Goal: Task Accomplishment & Management: Use online tool/utility

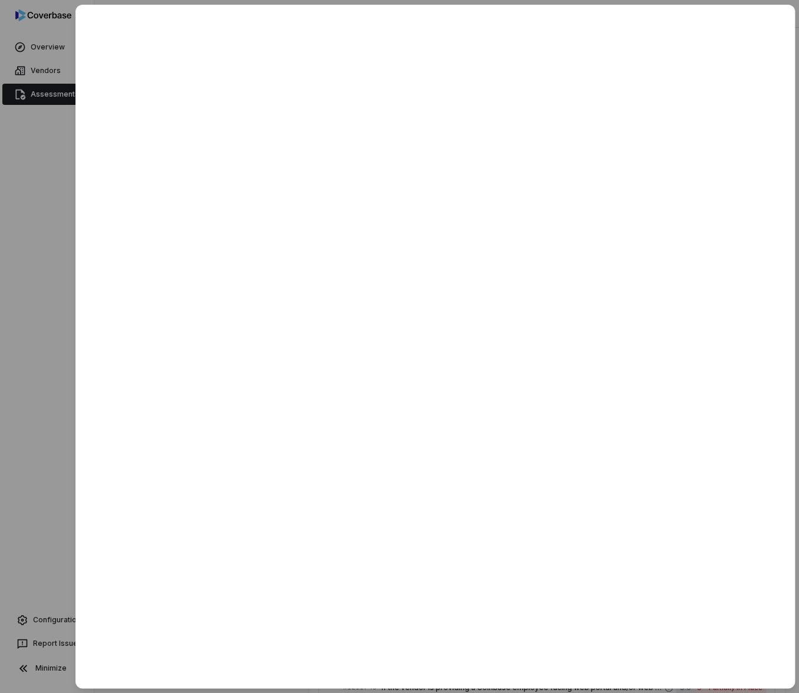
click at [58, 136] on div at bounding box center [399, 346] width 799 height 693
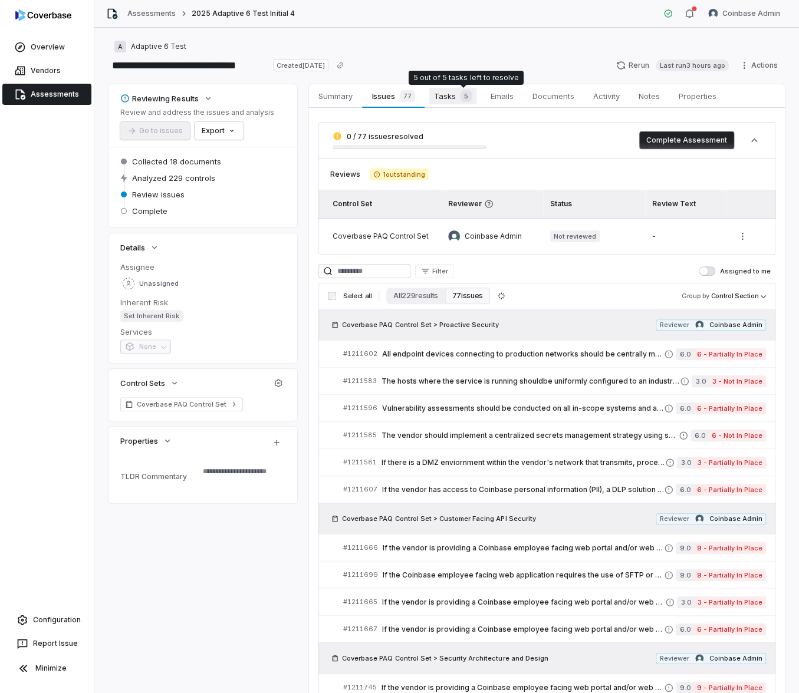
click at [453, 99] on span "Tasks 5" at bounding box center [452, 96] width 47 height 17
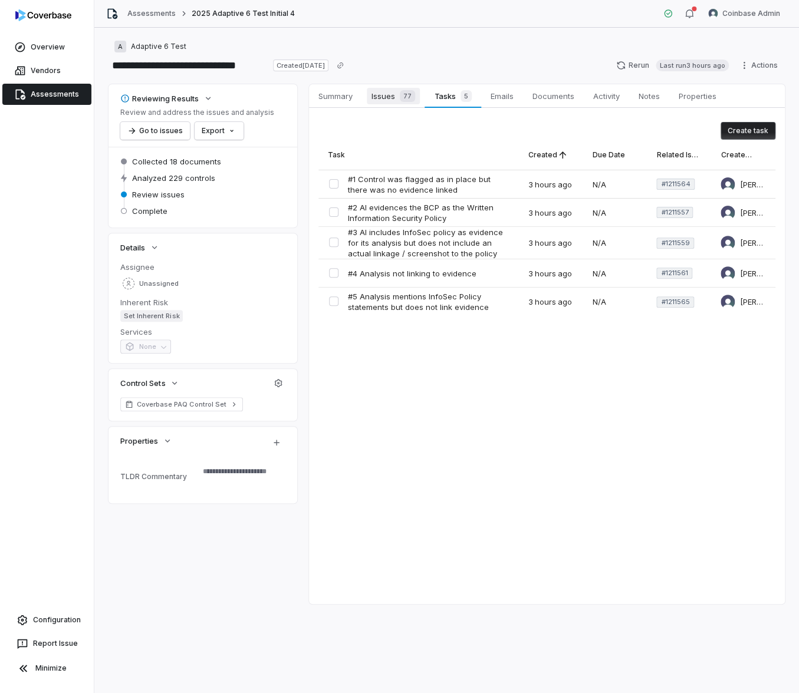
click at [391, 101] on span "Issues 77" at bounding box center [393, 96] width 53 height 17
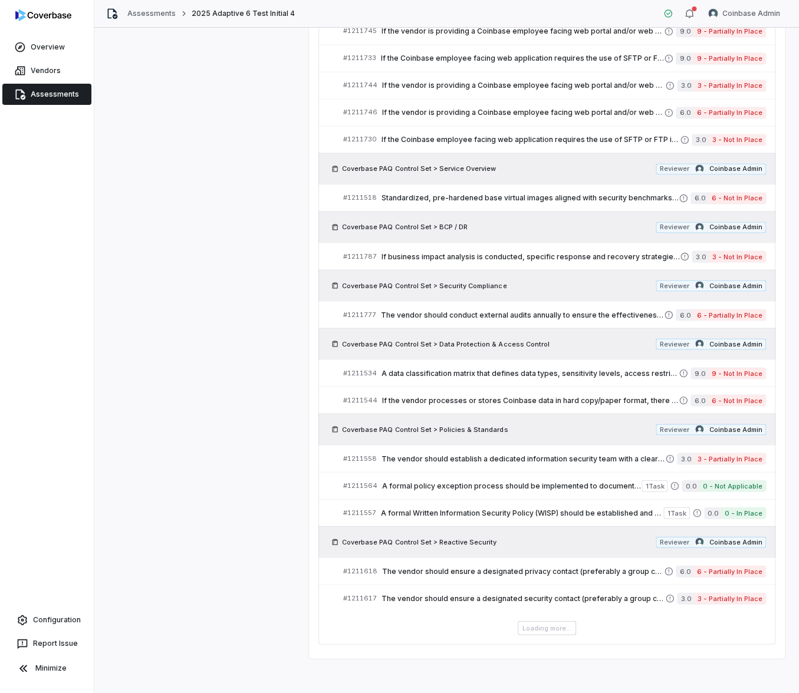
scroll to position [765, 0]
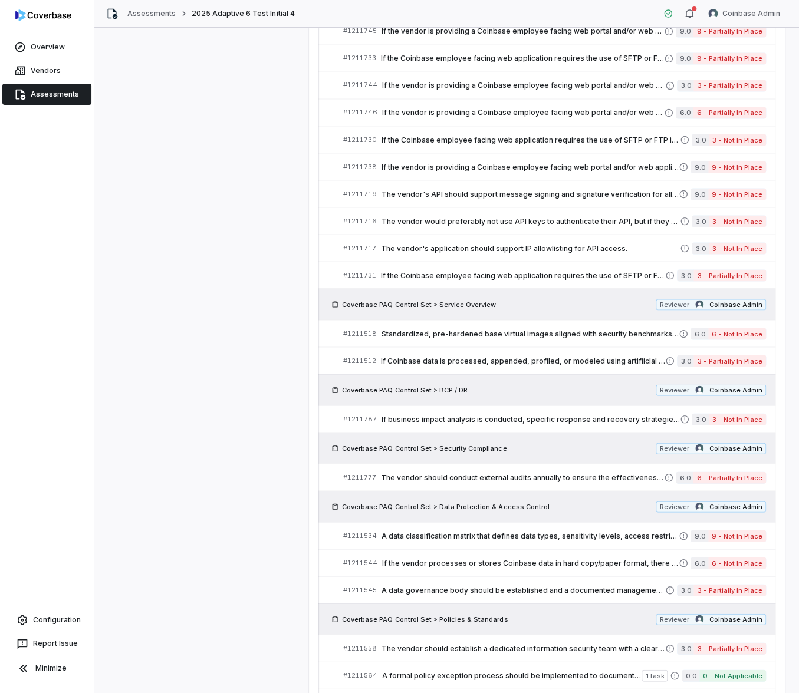
click at [455, 500] on span "Coverbase PAQ Control Set > Data Protection & Access Control" at bounding box center [445, 506] width 207 height 9
click at [453, 473] on span "The vendor should conduct external audits annually to ensure the effectiveness …" at bounding box center [522, 477] width 283 height 9
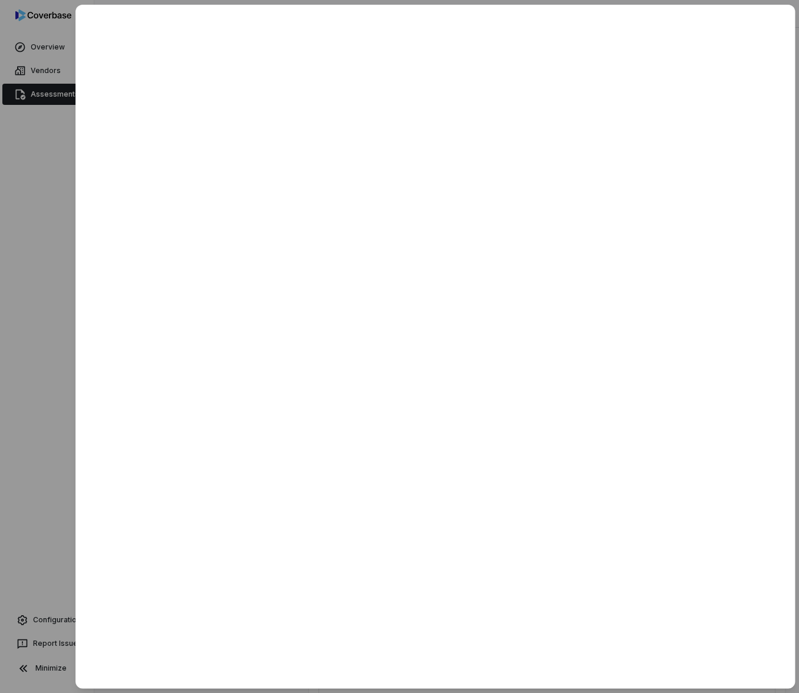
click at [50, 231] on div at bounding box center [399, 346] width 799 height 693
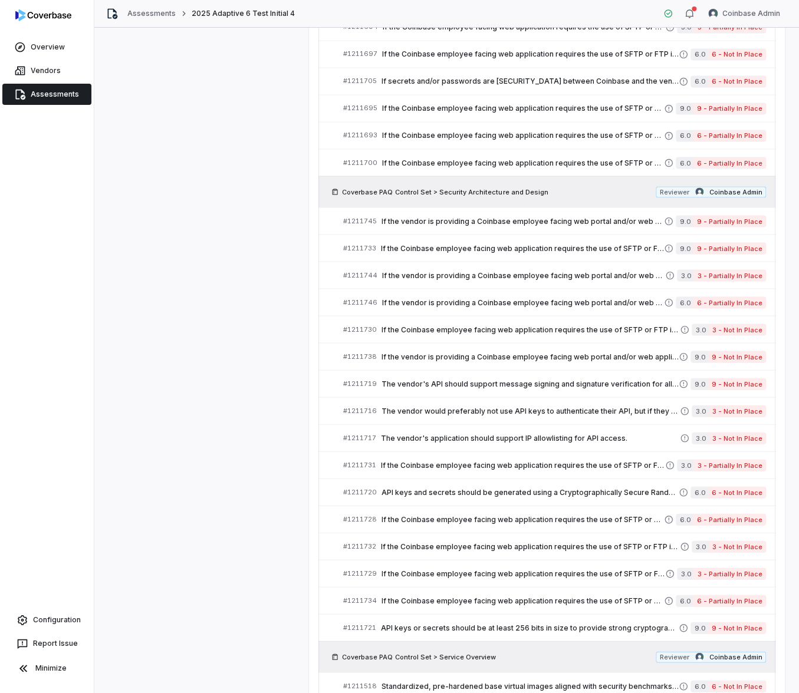
scroll to position [954, 0]
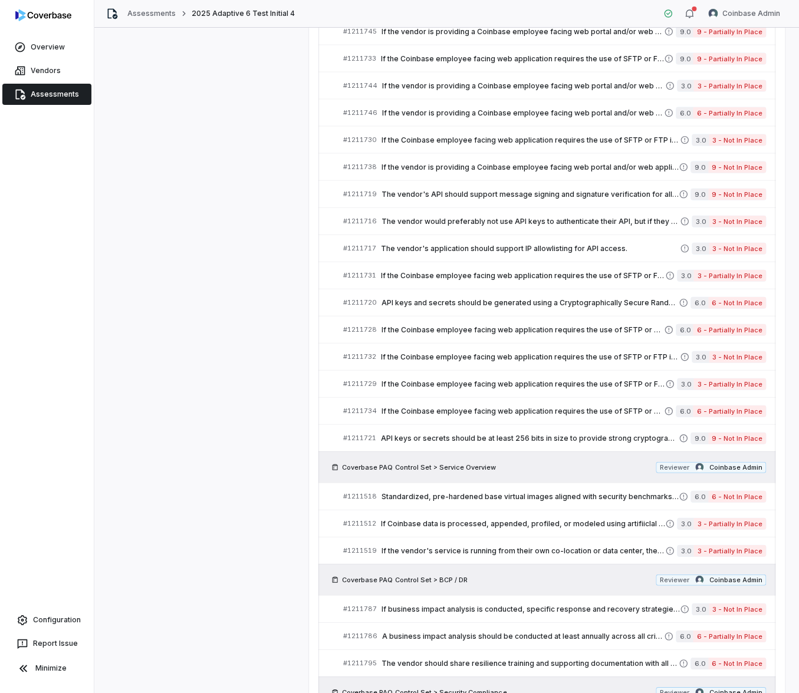
click at [61, 93] on span "Assessments" at bounding box center [55, 94] width 48 height 9
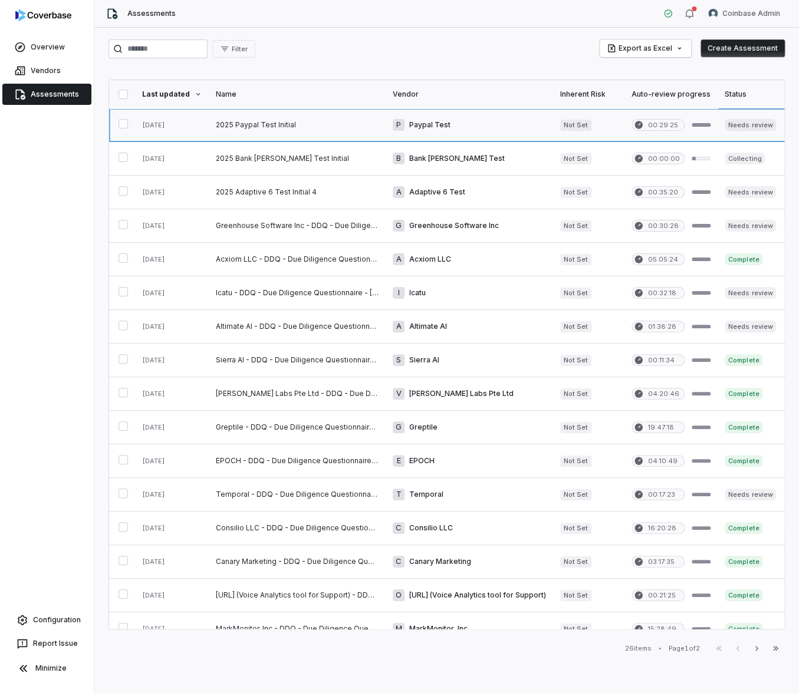
click at [318, 127] on link at bounding box center [297, 124] width 177 height 33
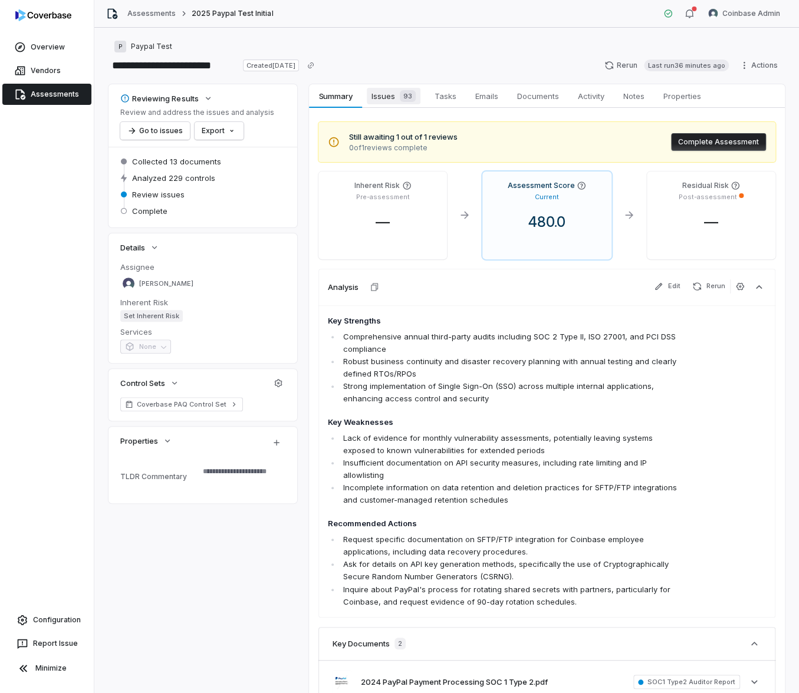
click at [383, 106] on link "Issues 93 Issues 93" at bounding box center [393, 96] width 63 height 24
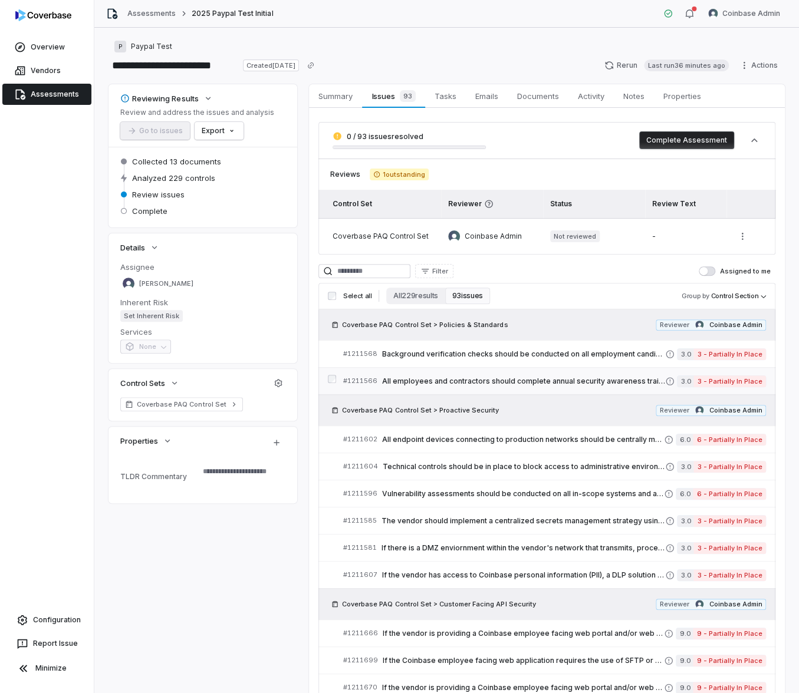
click at [446, 382] on span "All employees and contractors should complete annual security awareness trainin…" at bounding box center [523, 381] width 283 height 9
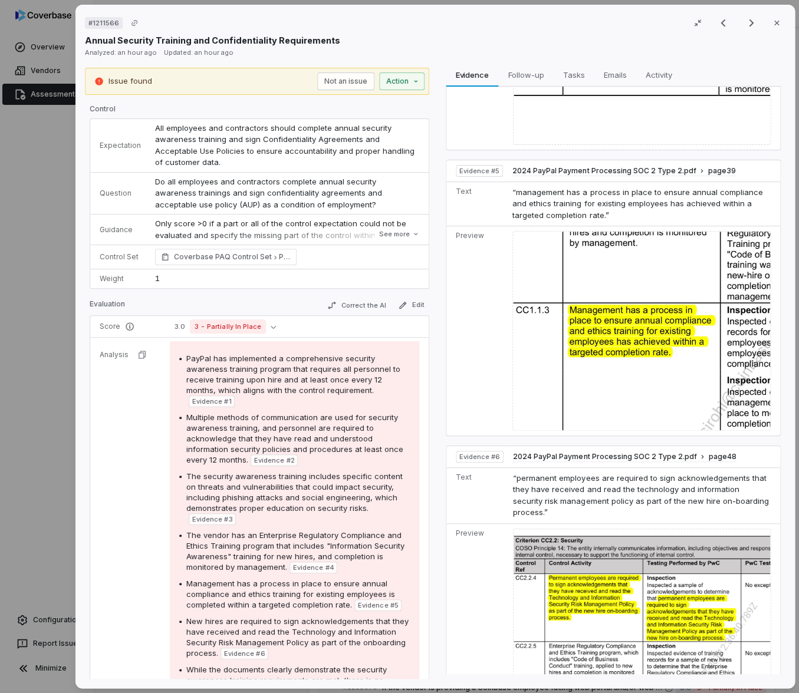
scroll to position [776, 0]
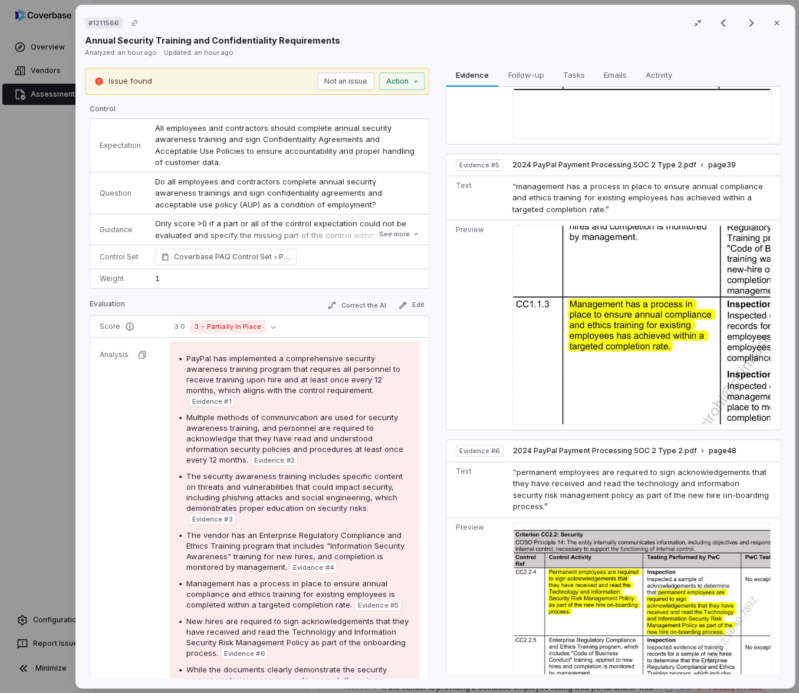
click at [58, 322] on div "# 1211566 Result 18 of 25 Close Annual Security Training and Confidentiality Re…" at bounding box center [399, 346] width 799 height 693
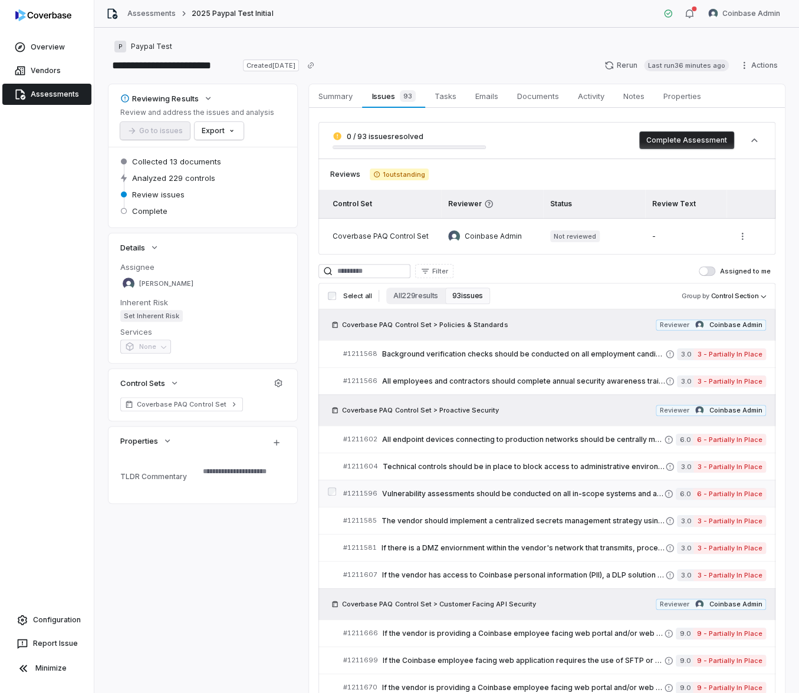
click at [501, 493] on span "Vulnerability assessments should be conducted on all in-scope systems and appli…" at bounding box center [523, 493] width 282 height 9
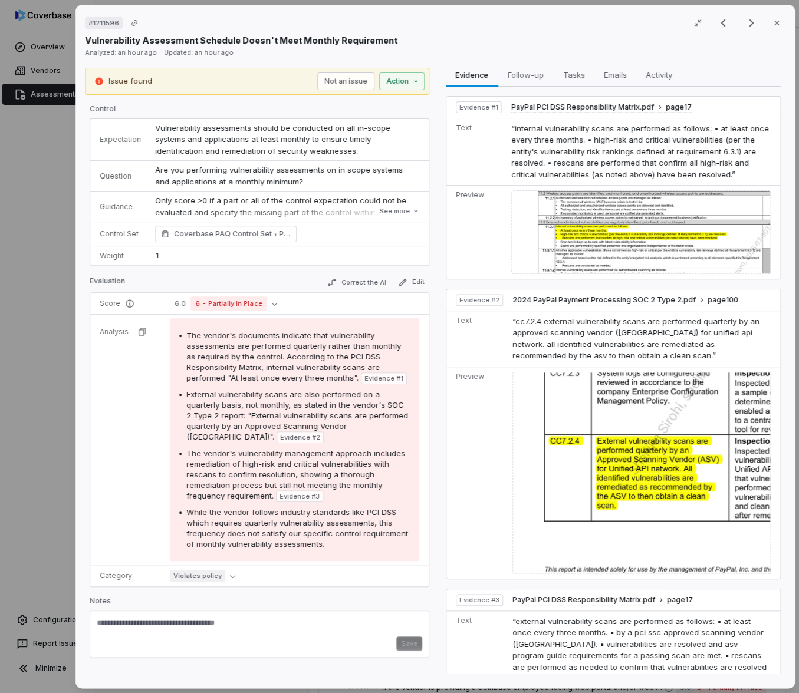
click at [52, 450] on div "# 1211596 Result 14 of 25 Close Vulnerability Assessment Schedule Doesn't Meet …" at bounding box center [399, 346] width 799 height 693
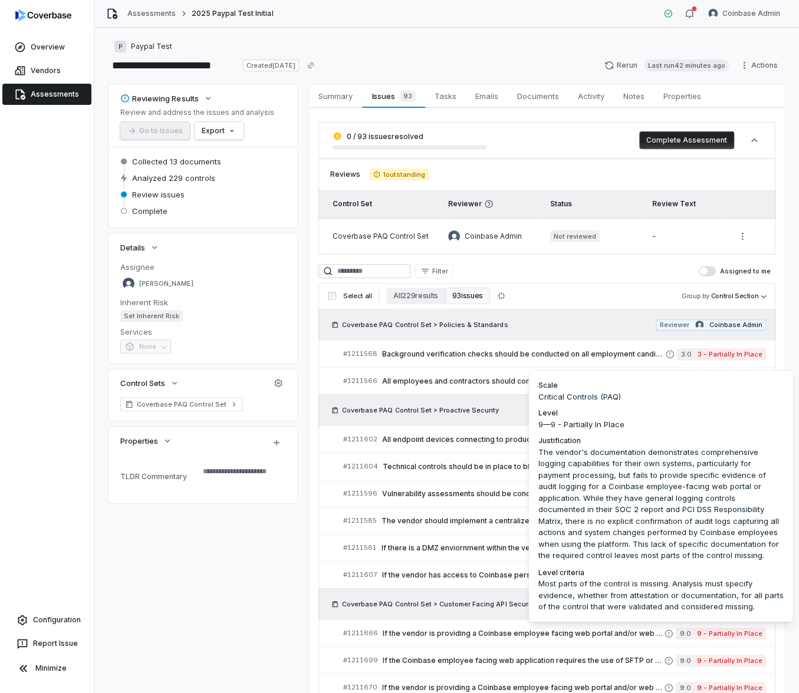
type textarea "*"
click at [370, 270] on input at bounding box center [364, 271] width 92 height 14
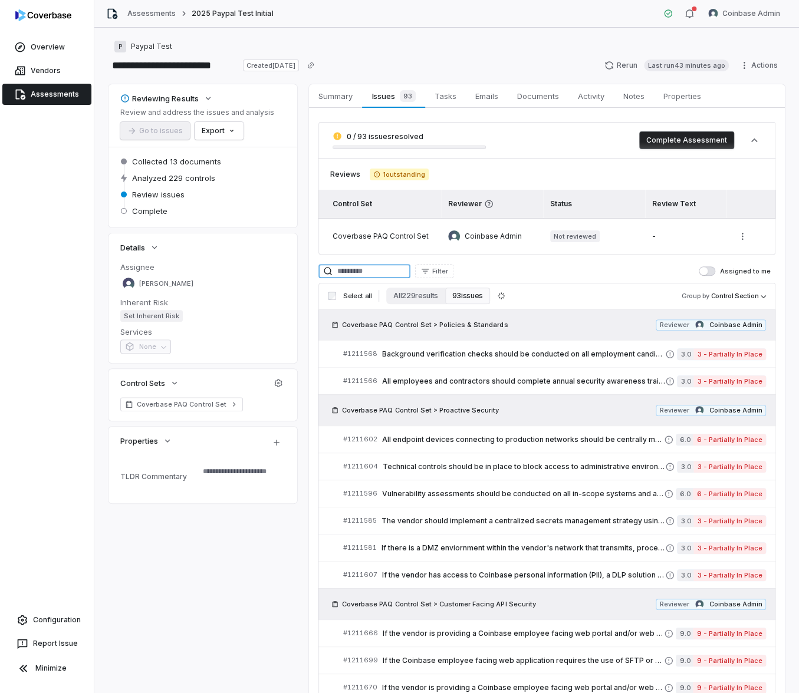
paste input "**********"
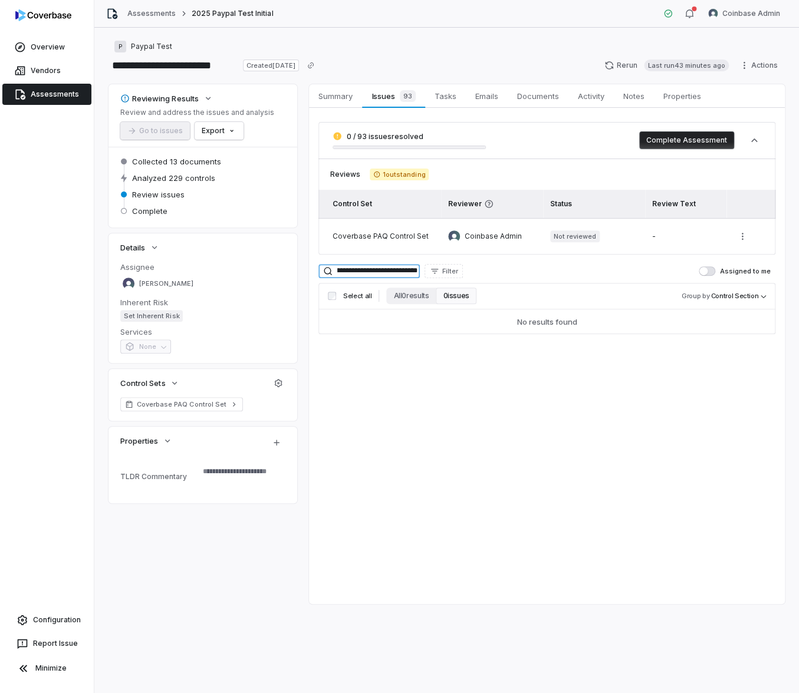
type input "**********"
drag, startPoint x: 30, startPoint y: 100, endPoint x: 380, endPoint y: 1, distance: 363.8
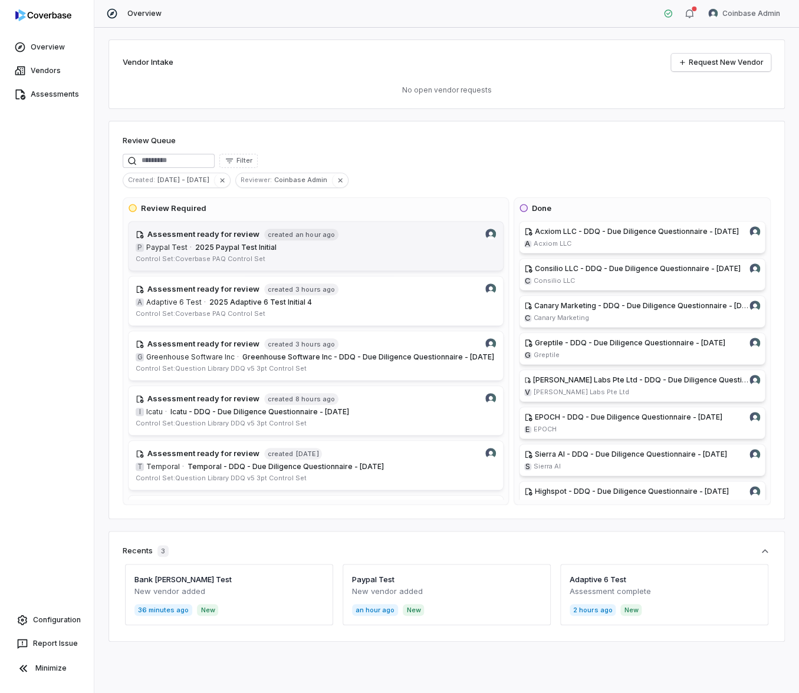
click at [226, 239] on h4 "Assessment ready for review" at bounding box center [203, 235] width 112 height 12
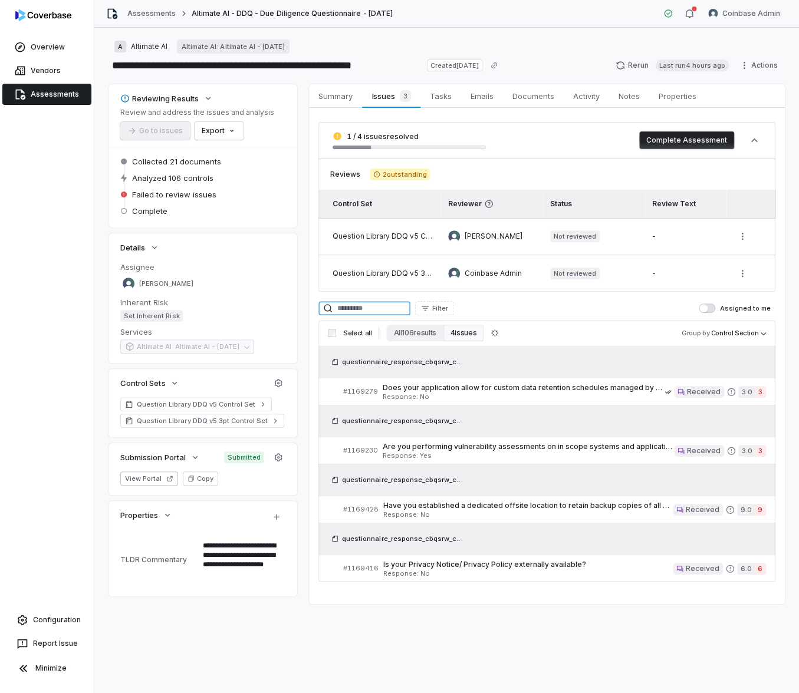
click at [361, 306] on input at bounding box center [364, 308] width 92 height 14
type textarea "*"
paste input "**********"
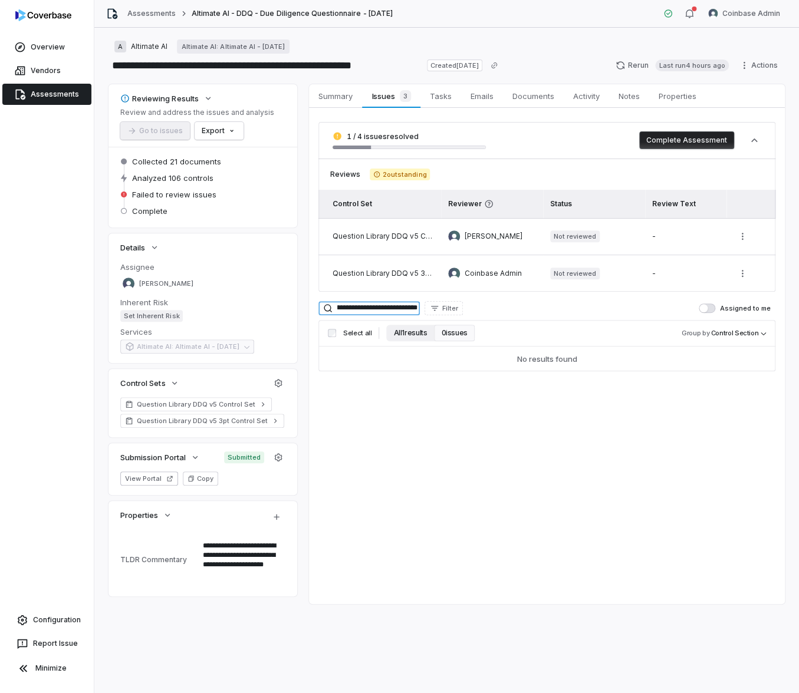
type input "**********"
click at [410, 337] on button "All 1 results" at bounding box center [410, 333] width 48 height 17
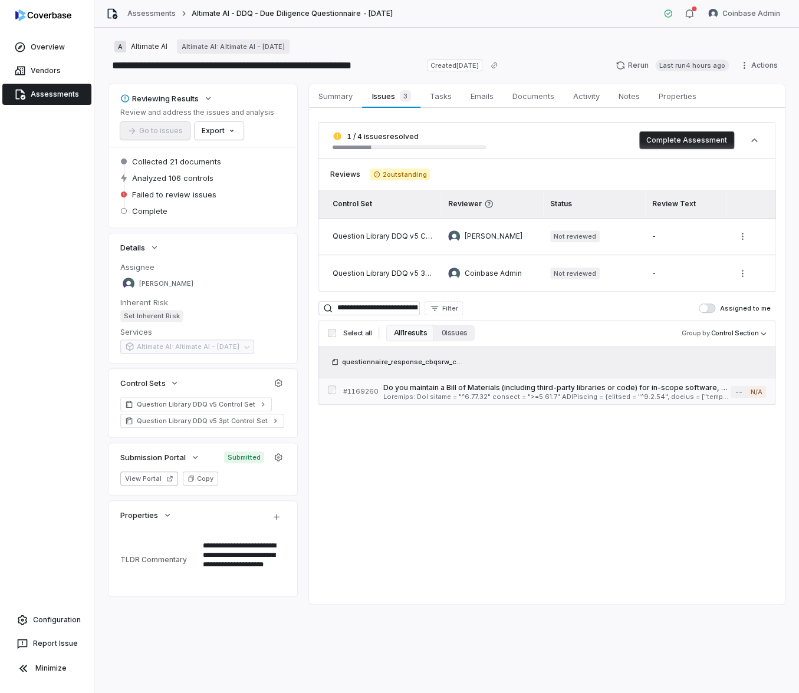
click at [532, 395] on span at bounding box center [556, 397] width 347 height 6
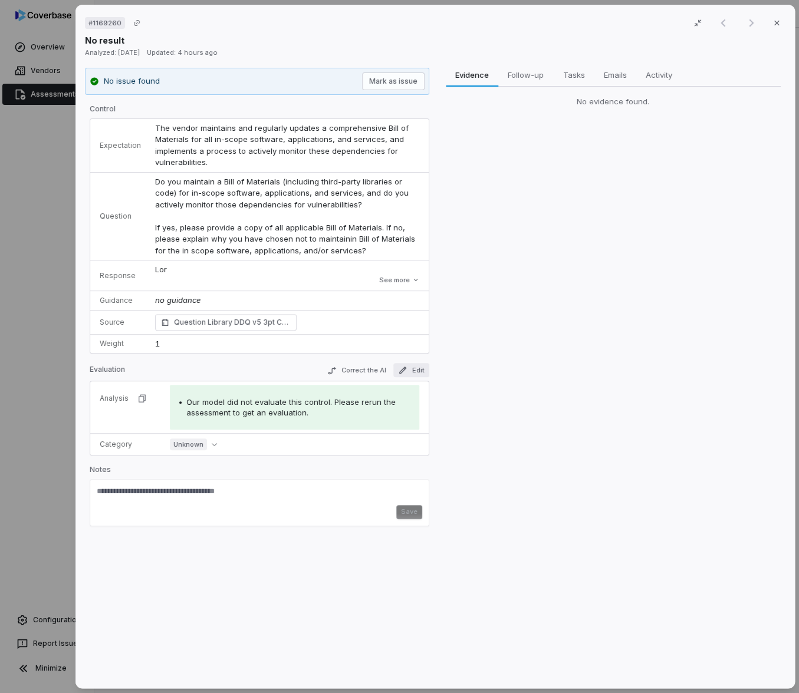
click at [408, 363] on button "Edit" at bounding box center [410, 370] width 36 height 14
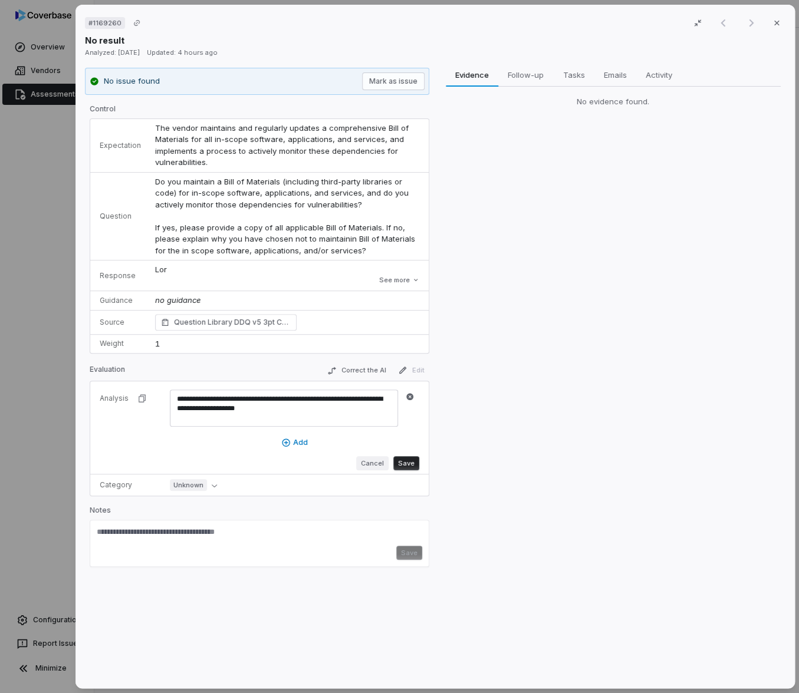
click at [370, 461] on button "Cancel" at bounding box center [371, 463] width 32 height 14
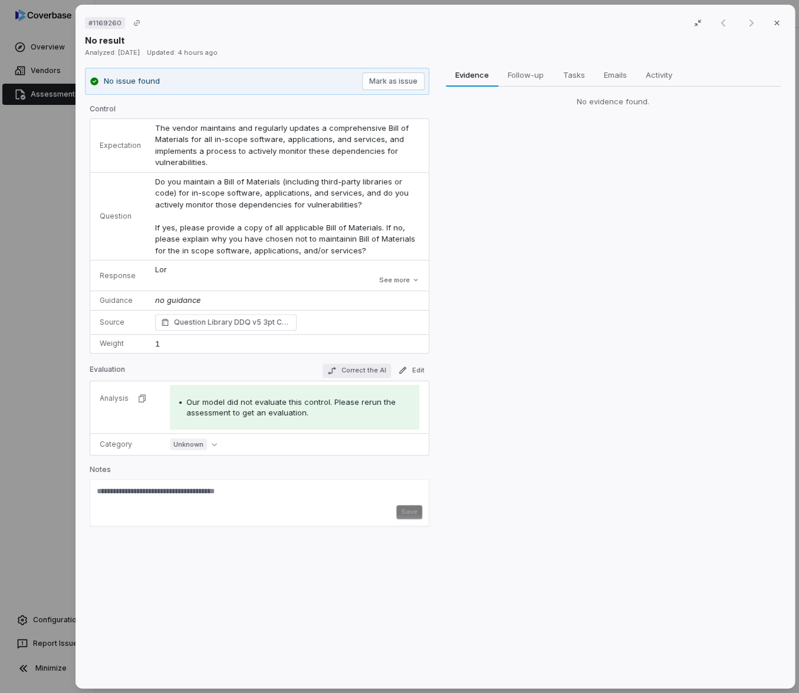
click at [362, 375] on button "Correct the AI" at bounding box center [356, 371] width 68 height 14
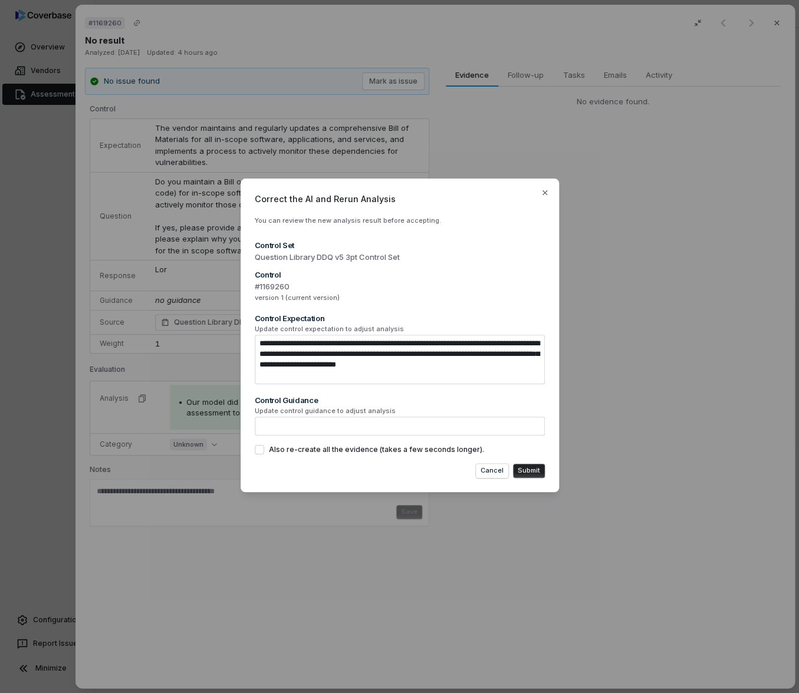
click at [329, 450] on span "Also re-create all the evidence (takes a few seconds longer)." at bounding box center [376, 449] width 215 height 9
click at [264, 450] on button "Also re-create all the evidence (takes a few seconds longer)." at bounding box center [259, 449] width 9 height 9
click at [543, 194] on icon "button" at bounding box center [544, 192] width 5 height 5
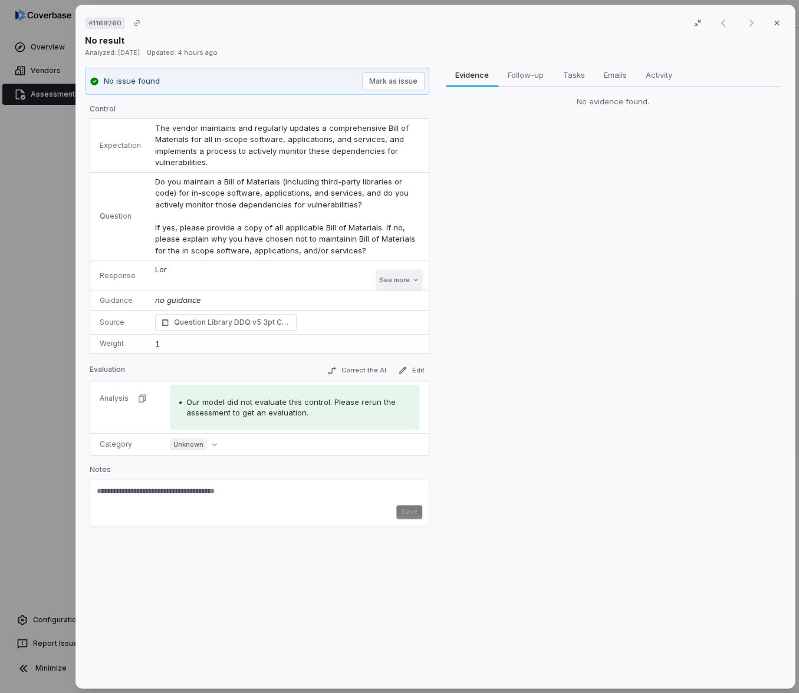
click at [394, 281] on button "See more" at bounding box center [398, 279] width 47 height 21
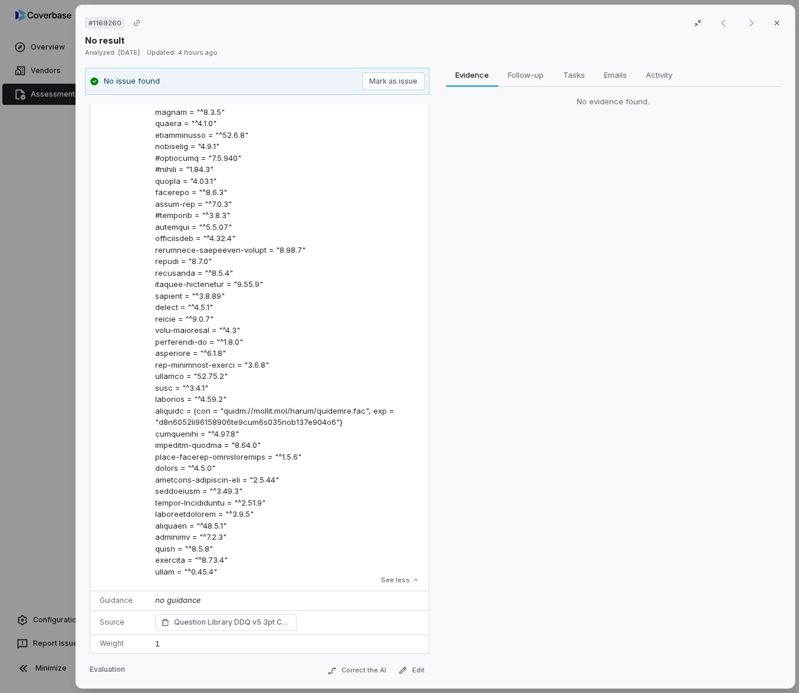
scroll to position [664, 0]
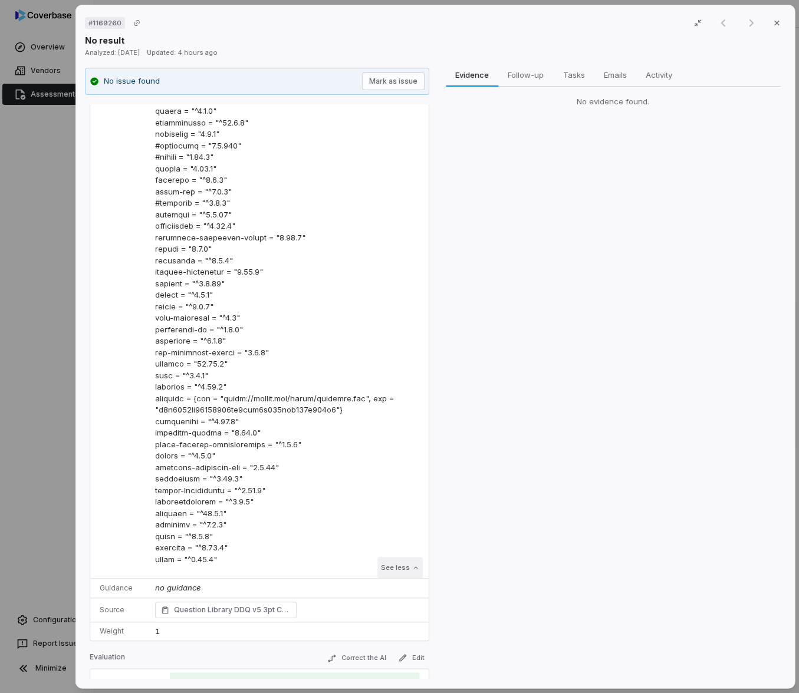
click at [380, 562] on button "See less" at bounding box center [399, 567] width 45 height 21
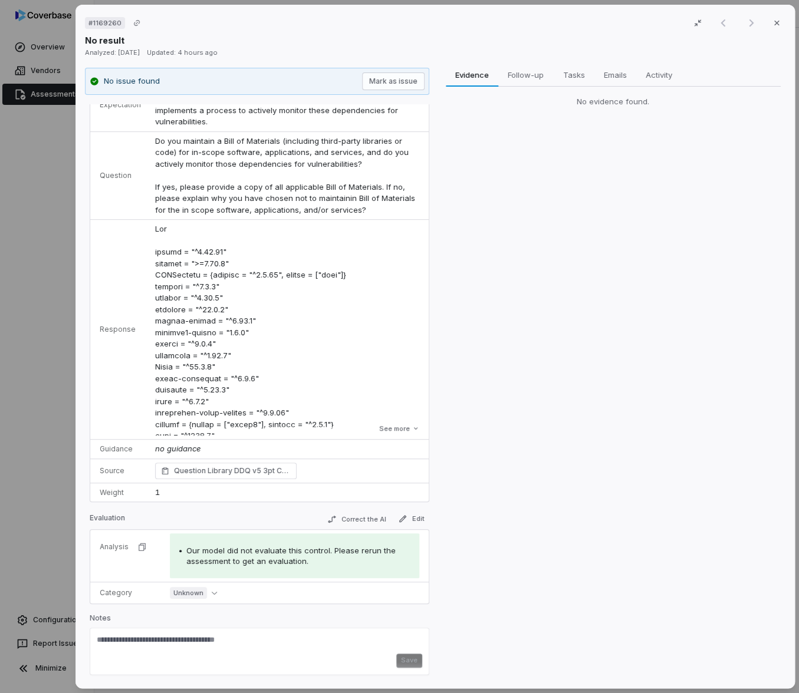
scroll to position [0, 0]
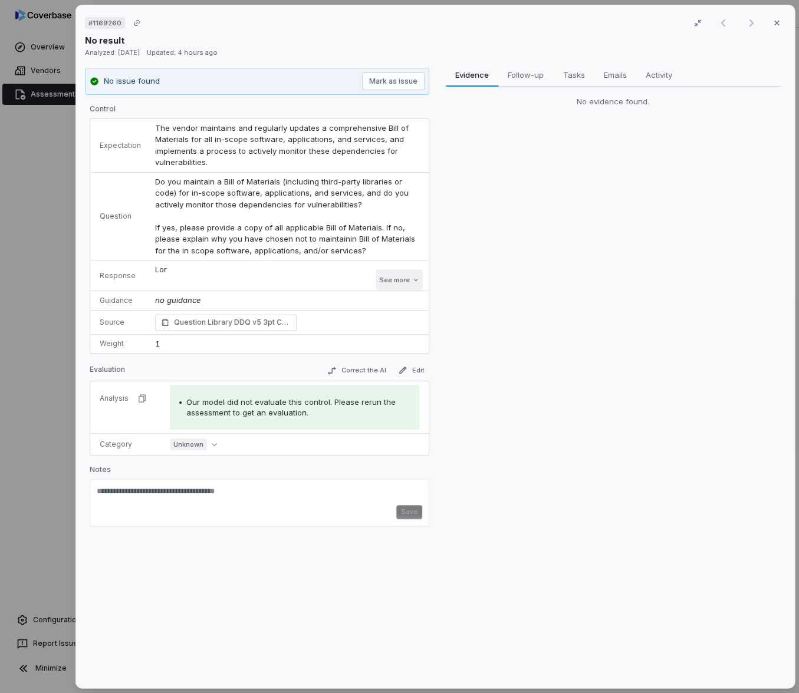
click at [390, 283] on button "See more" at bounding box center [398, 279] width 47 height 21
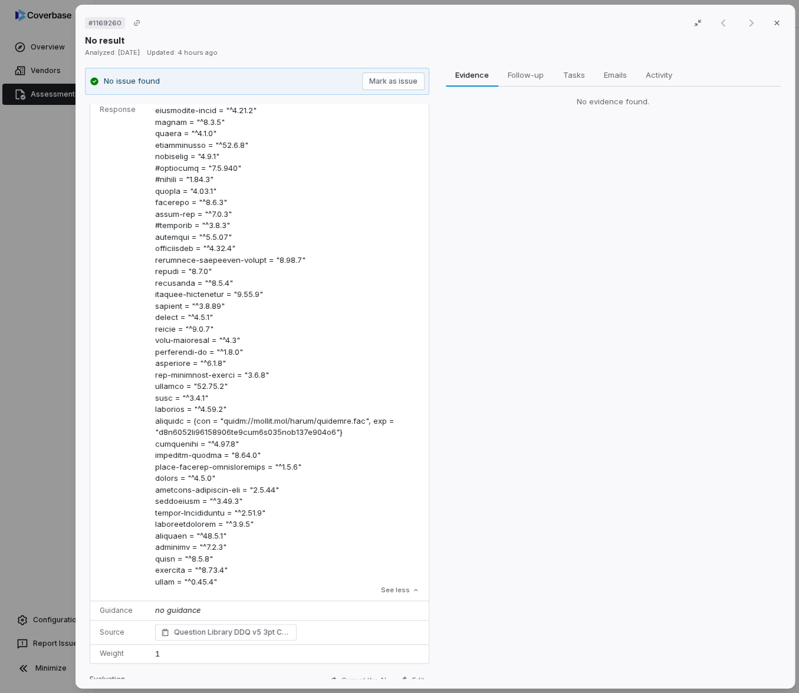
scroll to position [673, 0]
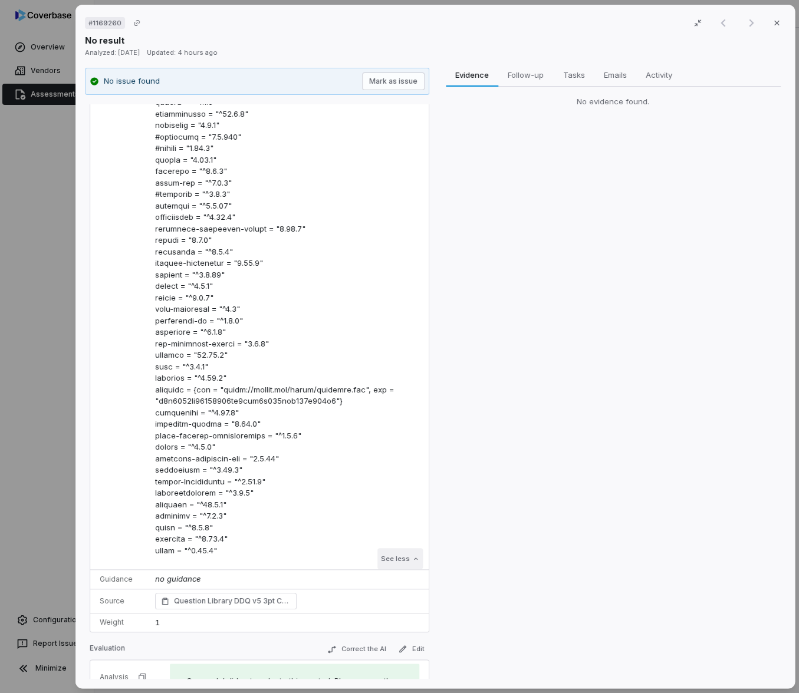
click at [390, 559] on button "See less" at bounding box center [399, 558] width 45 height 21
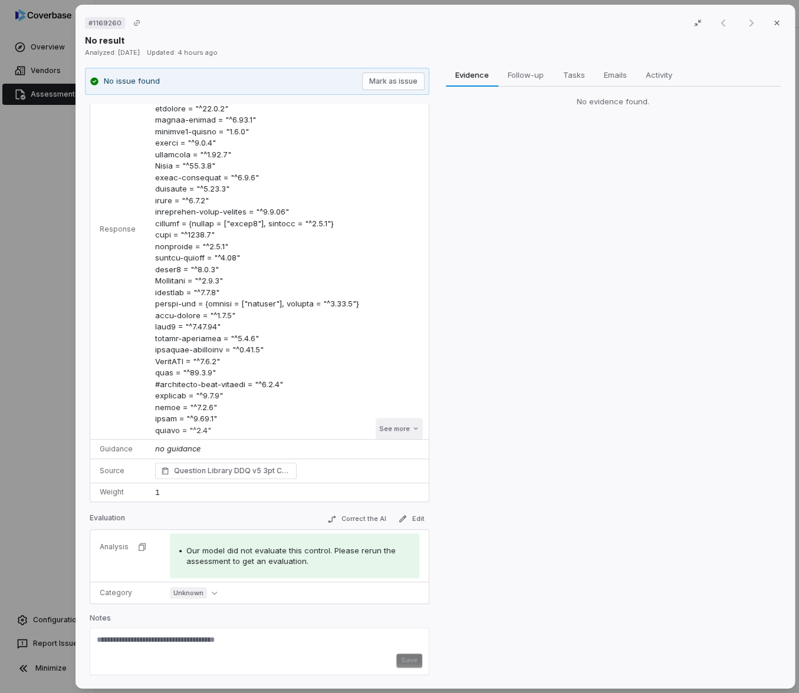
scroll to position [0, 0]
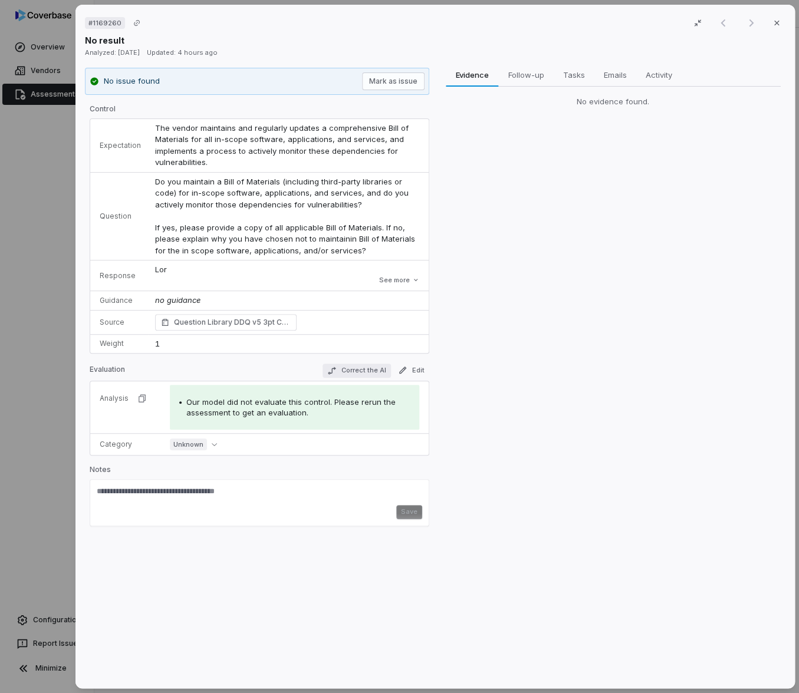
click at [359, 370] on button "Correct the AI" at bounding box center [356, 371] width 68 height 14
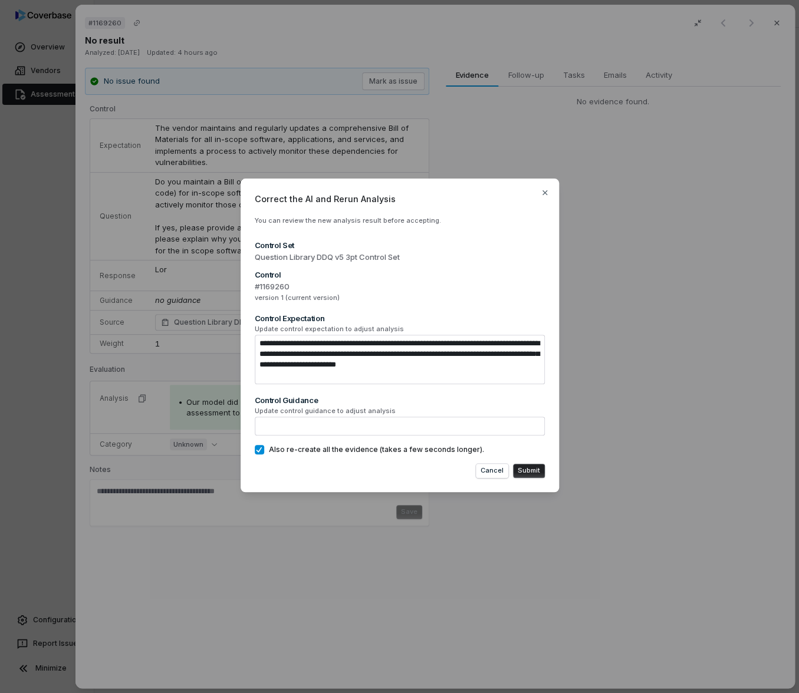
click at [530, 472] on button "Submit" at bounding box center [529, 471] width 32 height 14
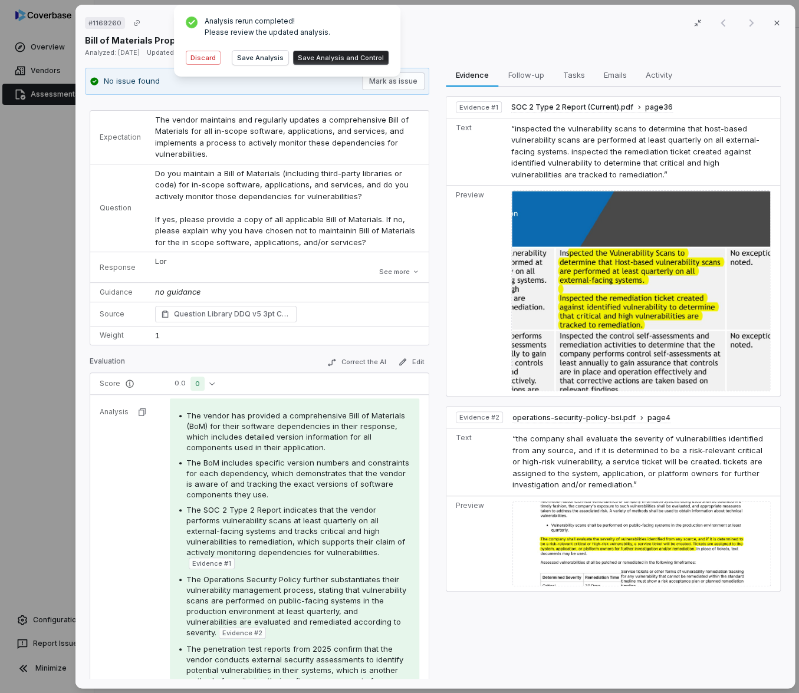
scroll to position [11, 0]
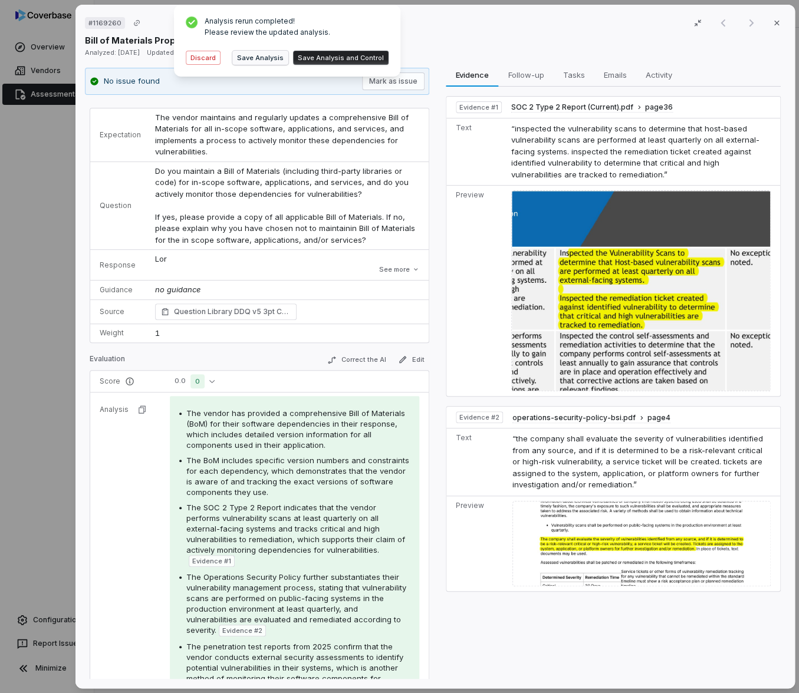
click at [268, 58] on button "Save Analysis" at bounding box center [260, 58] width 56 height 14
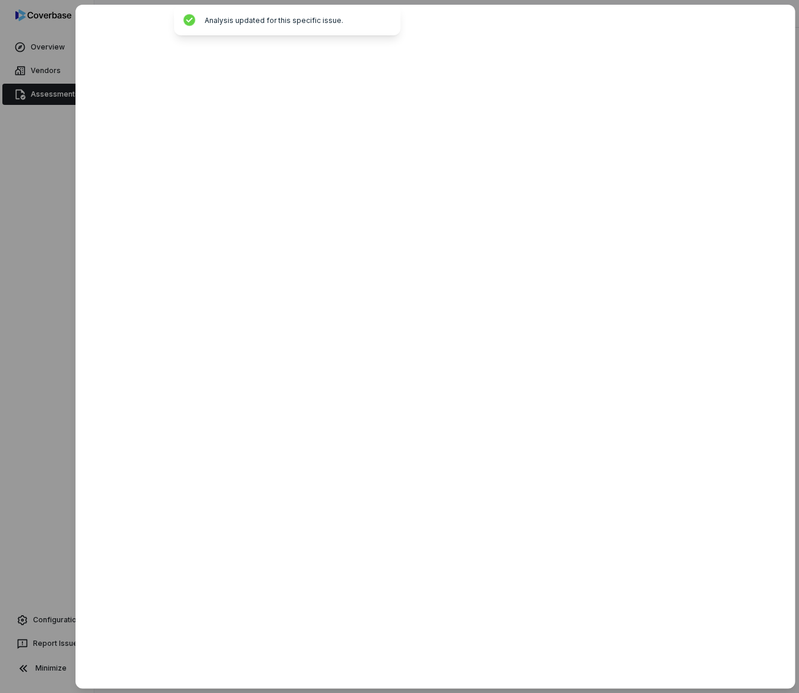
click at [60, 378] on div at bounding box center [399, 346] width 799 height 693
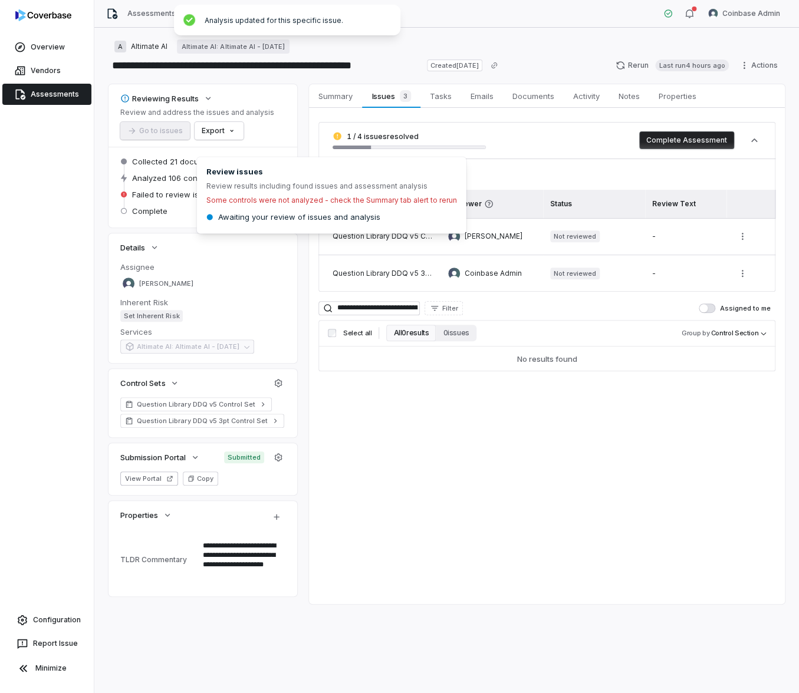
click at [173, 202] on div "Failed to review issues" at bounding box center [202, 195] width 165 height 17
click at [174, 193] on span "Failed to review issues" at bounding box center [174, 194] width 84 height 11
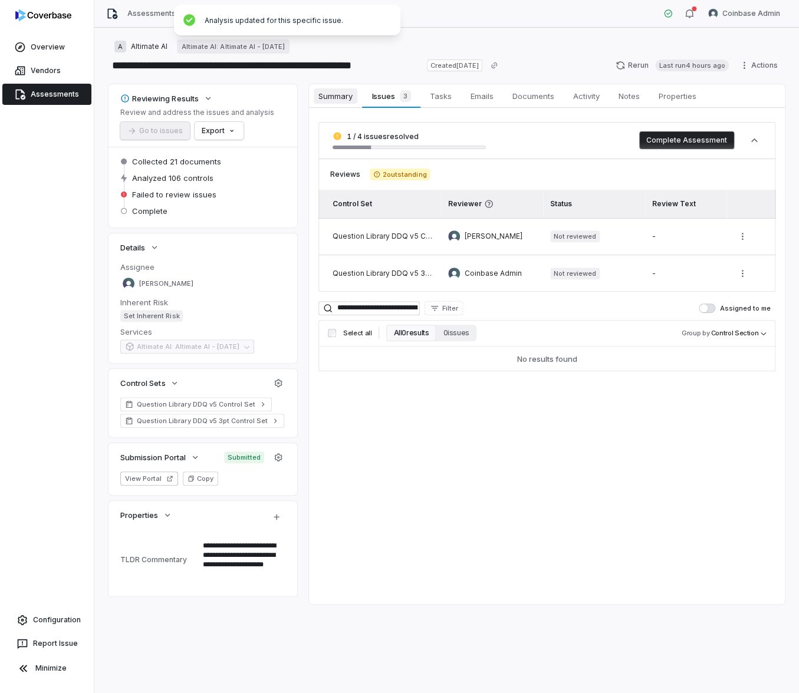
click at [340, 95] on span "Summary" at bounding box center [336, 95] width 44 height 15
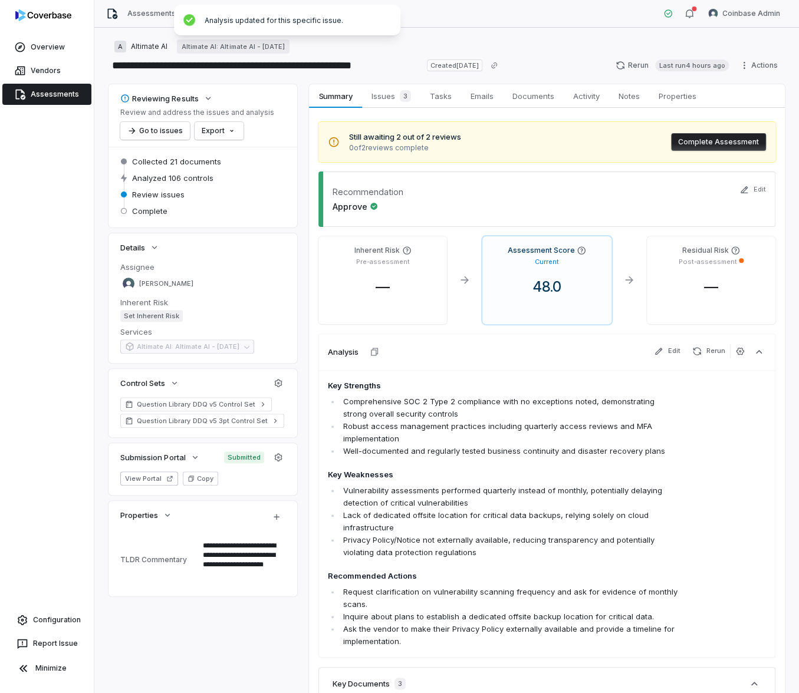
click at [189, 199] on div "Review issues" at bounding box center [202, 194] width 165 height 14
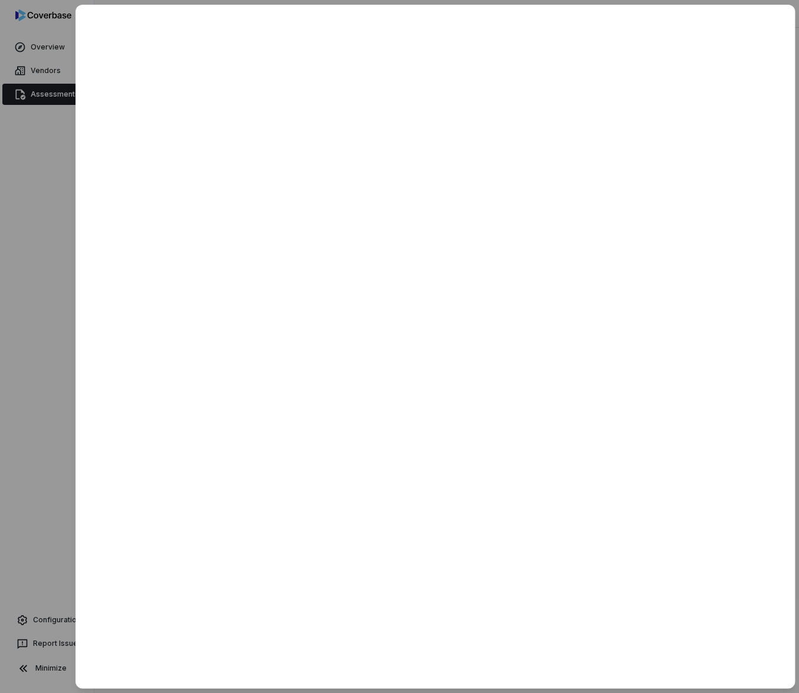
click at [60, 488] on div at bounding box center [399, 346] width 799 height 693
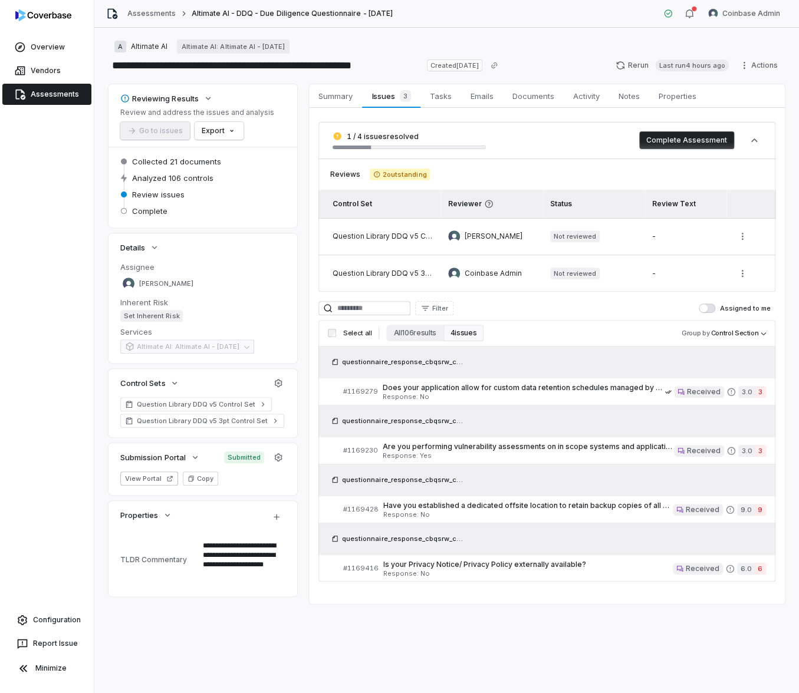
type textarea "*"
